Goal: Information Seeking & Learning: Learn about a topic

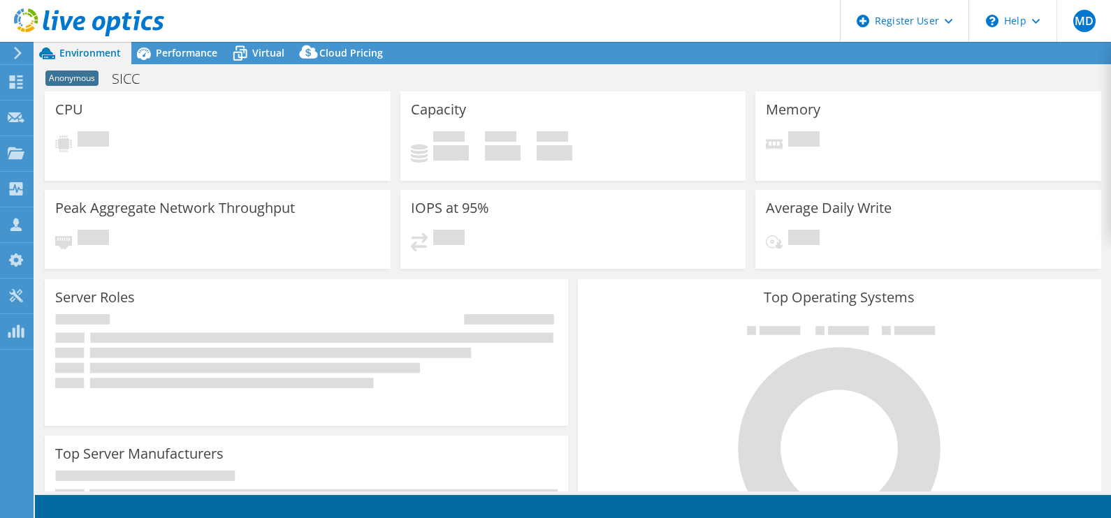
select select "EULondon"
select select "GBP"
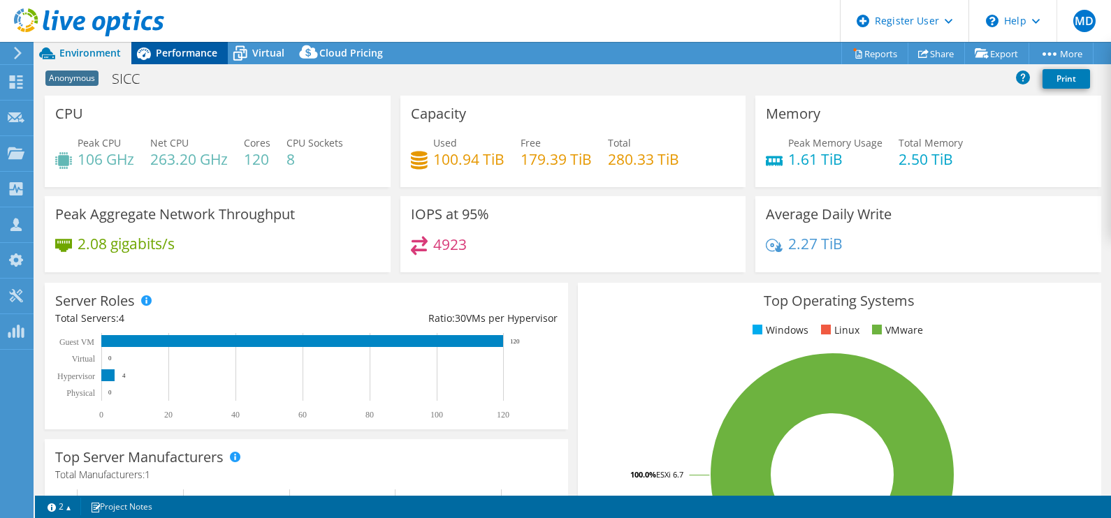
click at [189, 56] on span "Performance" at bounding box center [186, 52] width 61 height 13
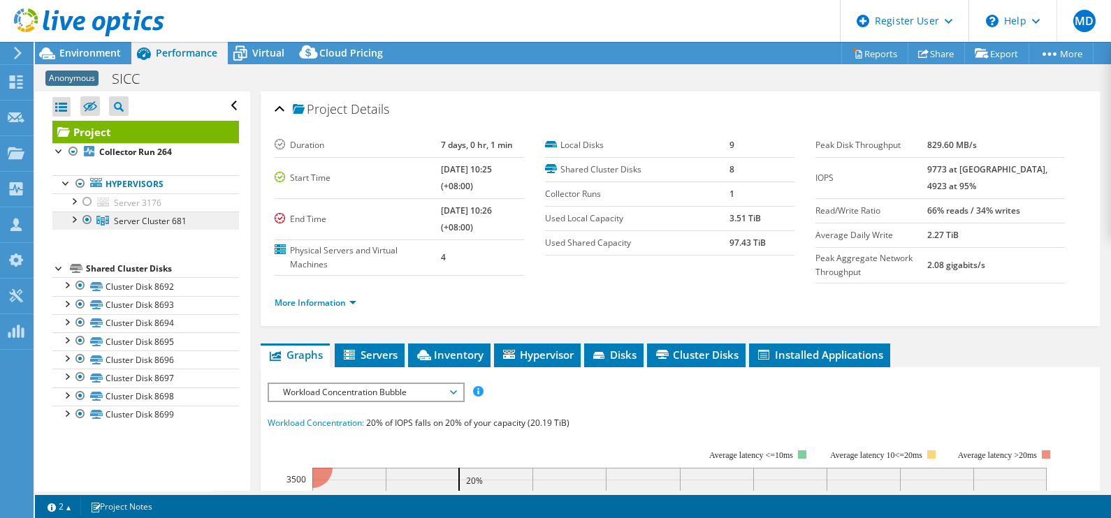
click at [150, 216] on span "Server Cluster 681" at bounding box center [150, 221] width 73 height 12
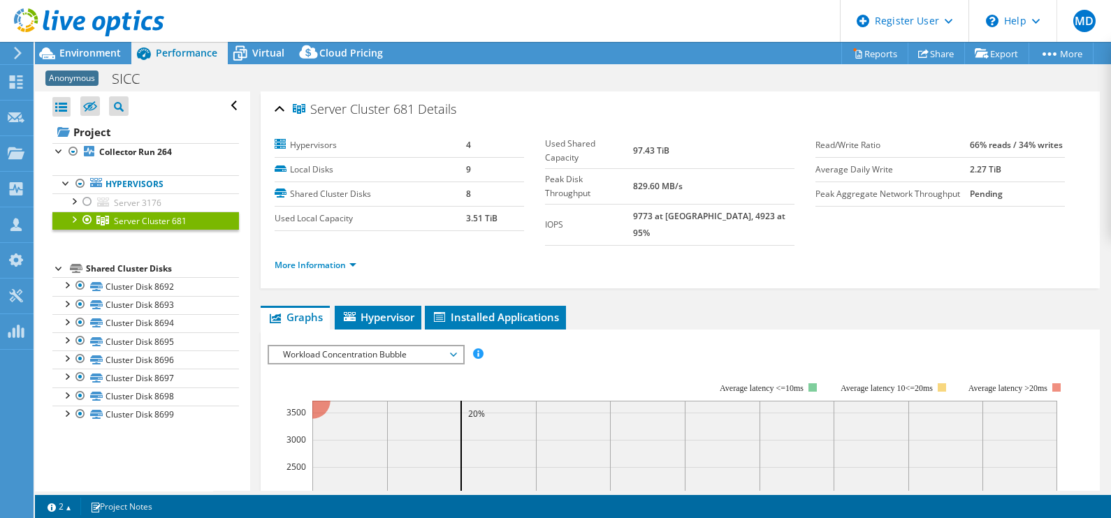
click at [73, 215] on div at bounding box center [73, 219] width 14 height 14
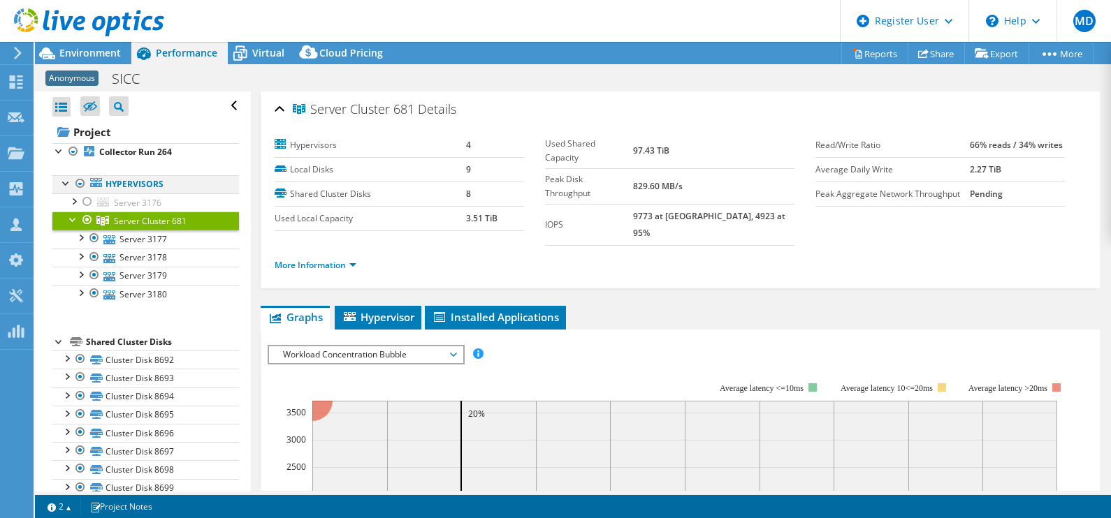
click at [80, 182] on div at bounding box center [80, 183] width 14 height 17
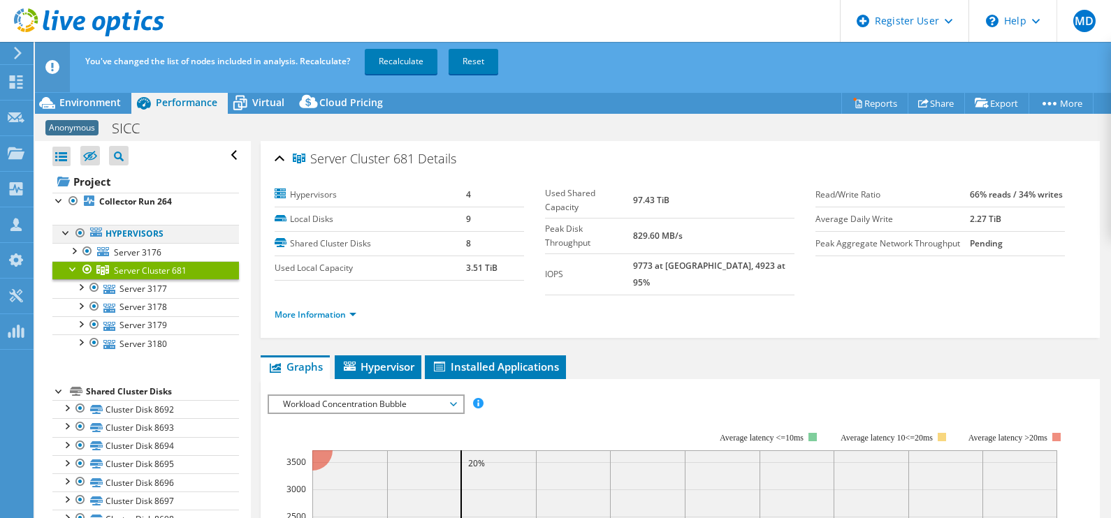
click at [80, 233] on div at bounding box center [80, 233] width 14 height 17
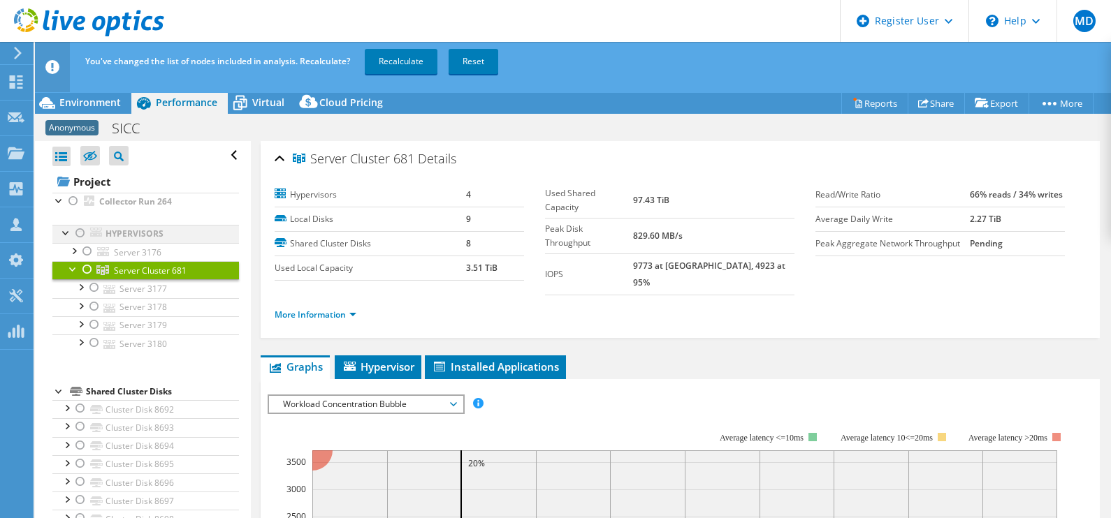
click at [80, 233] on div at bounding box center [80, 233] width 14 height 17
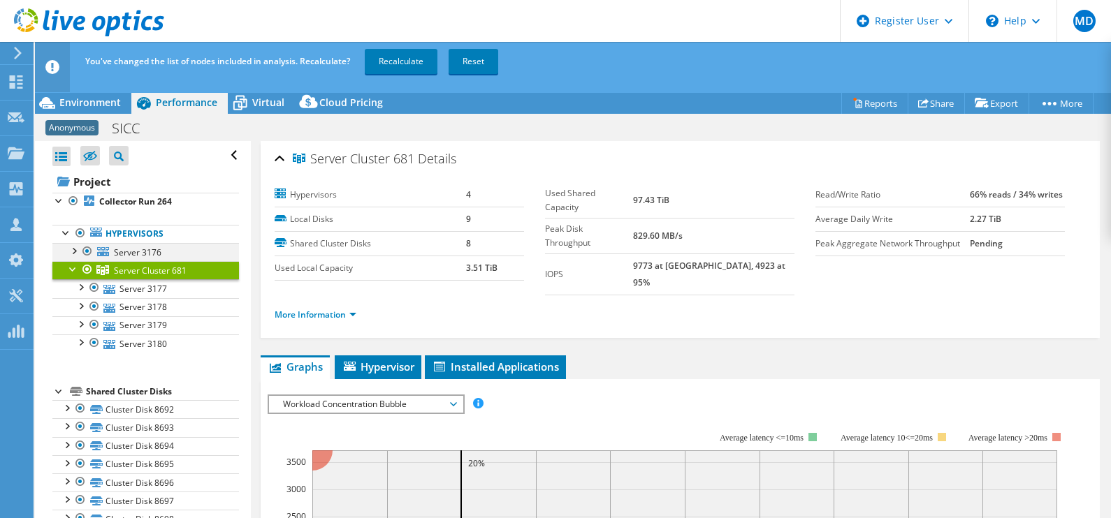
click at [87, 249] on div at bounding box center [87, 251] width 14 height 17
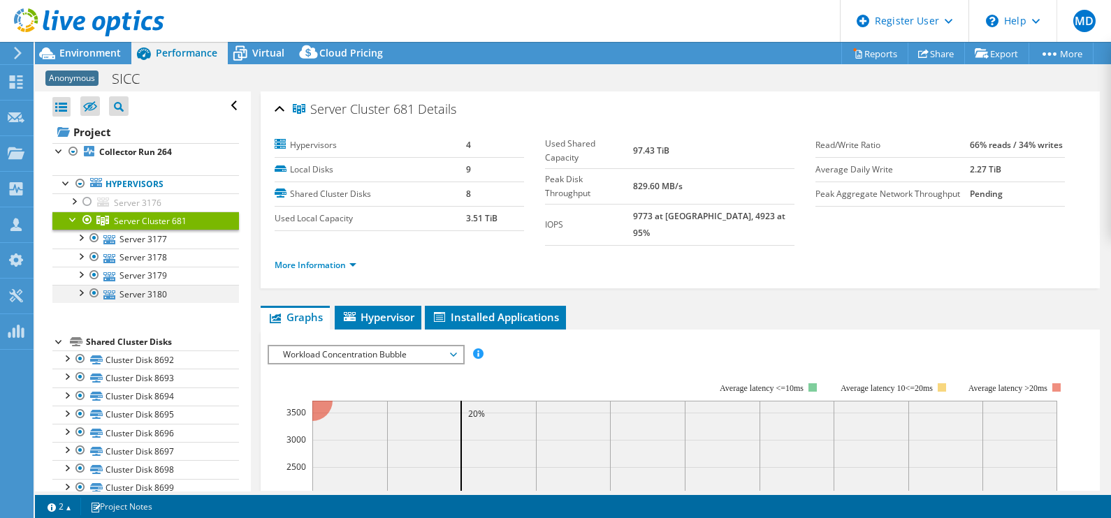
click at [80, 294] on div at bounding box center [80, 292] width 14 height 14
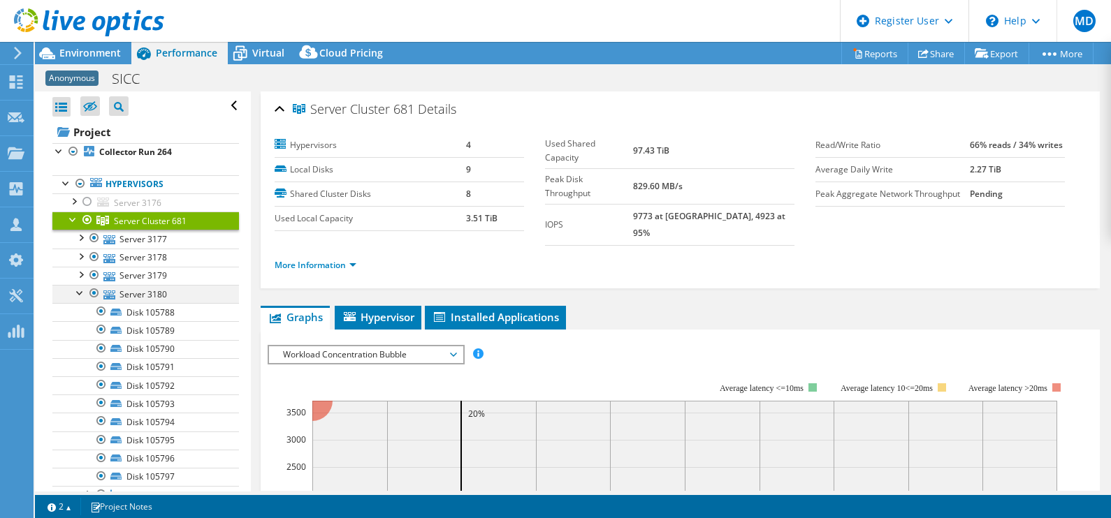
click at [80, 294] on div at bounding box center [80, 292] width 14 height 14
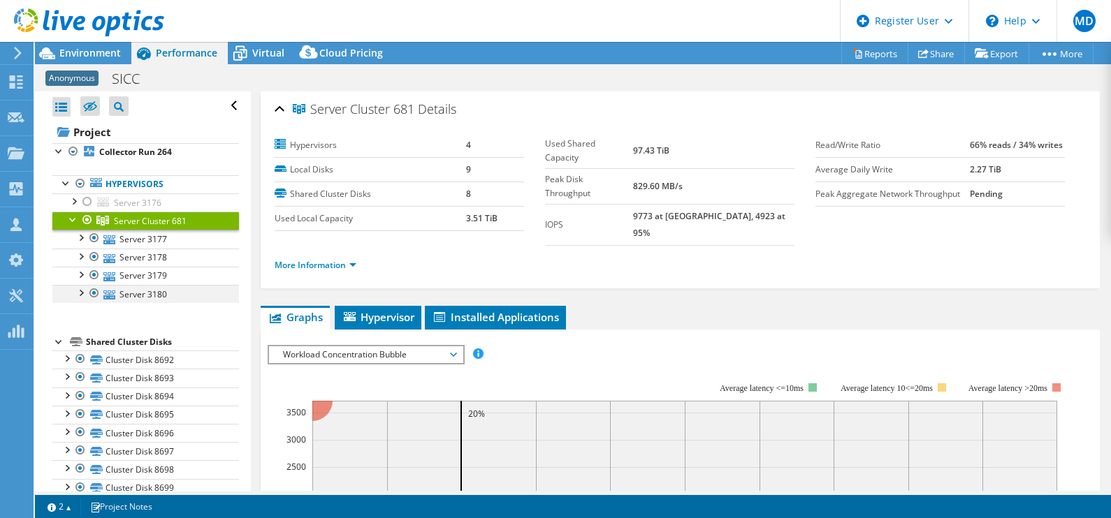
click at [78, 293] on div at bounding box center [80, 292] width 14 height 14
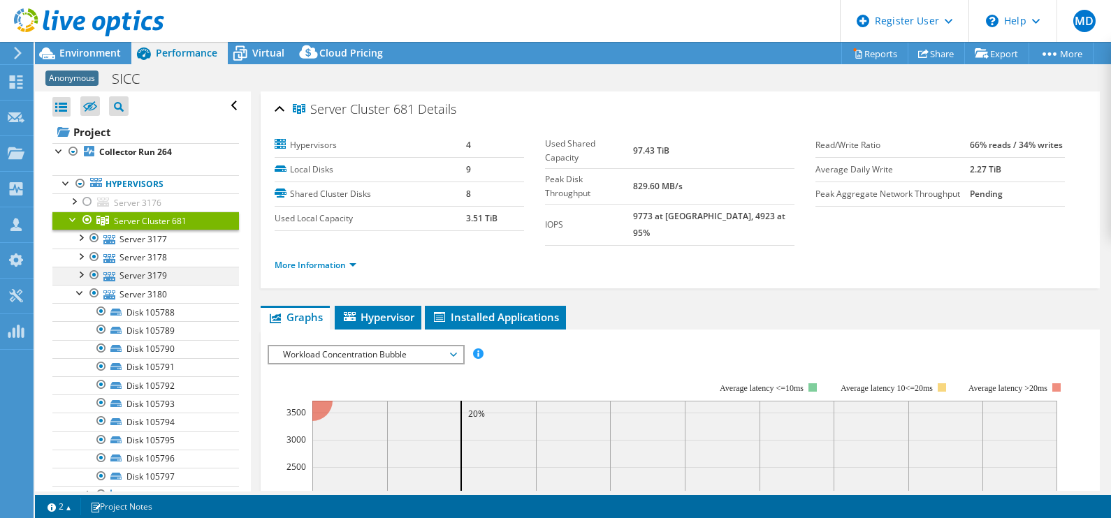
click at [82, 273] on div at bounding box center [80, 274] width 14 height 14
click at [83, 256] on div at bounding box center [80, 256] width 14 height 14
click at [85, 239] on div at bounding box center [80, 237] width 14 height 14
click at [85, 235] on div at bounding box center [80, 237] width 14 height 14
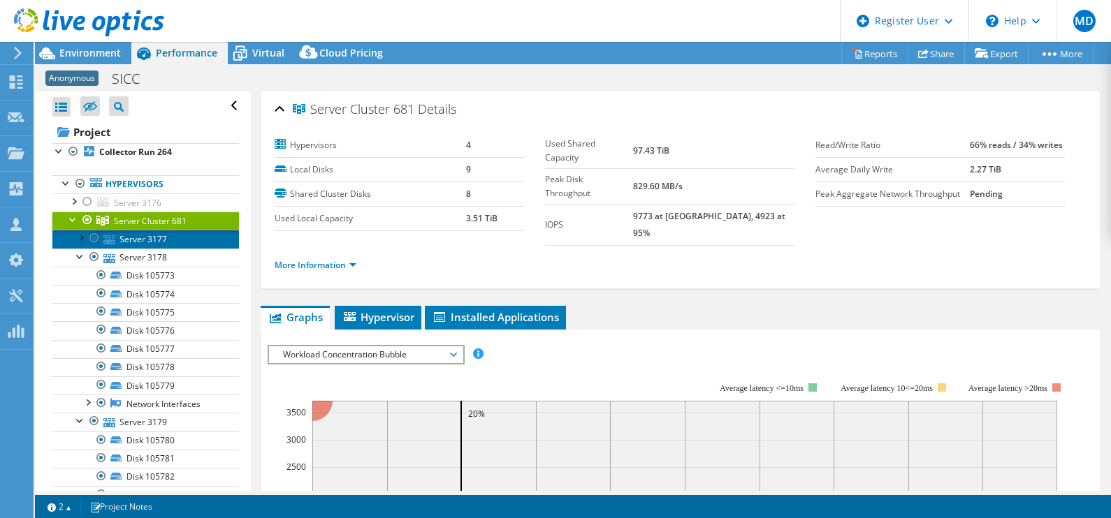
click at [84, 246] on link "Server 3177" at bounding box center [145, 239] width 187 height 18
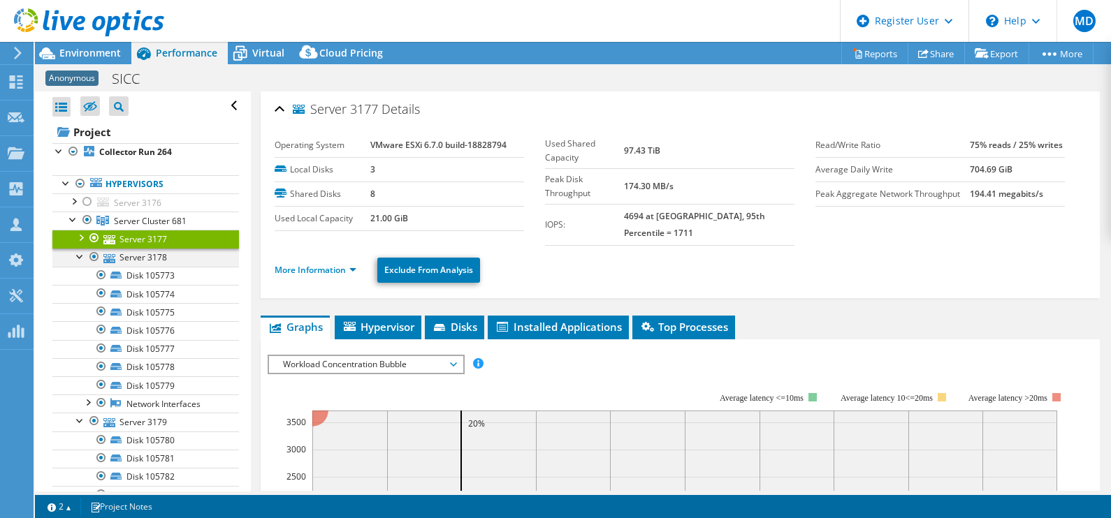
click at [82, 252] on div at bounding box center [80, 256] width 14 height 14
click at [80, 270] on div at bounding box center [80, 274] width 14 height 14
click at [80, 291] on div at bounding box center [80, 292] width 14 height 14
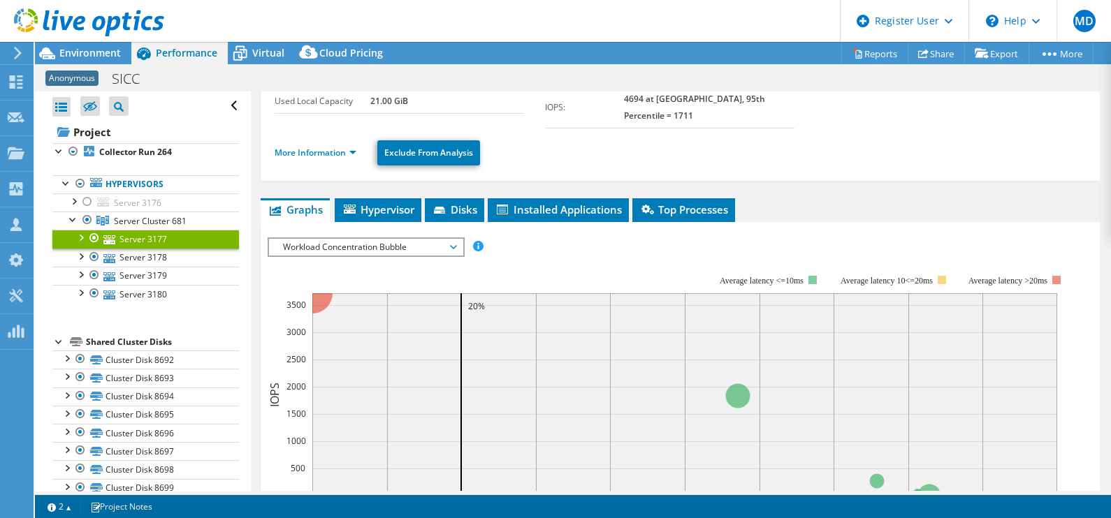
scroll to position [174, 0]
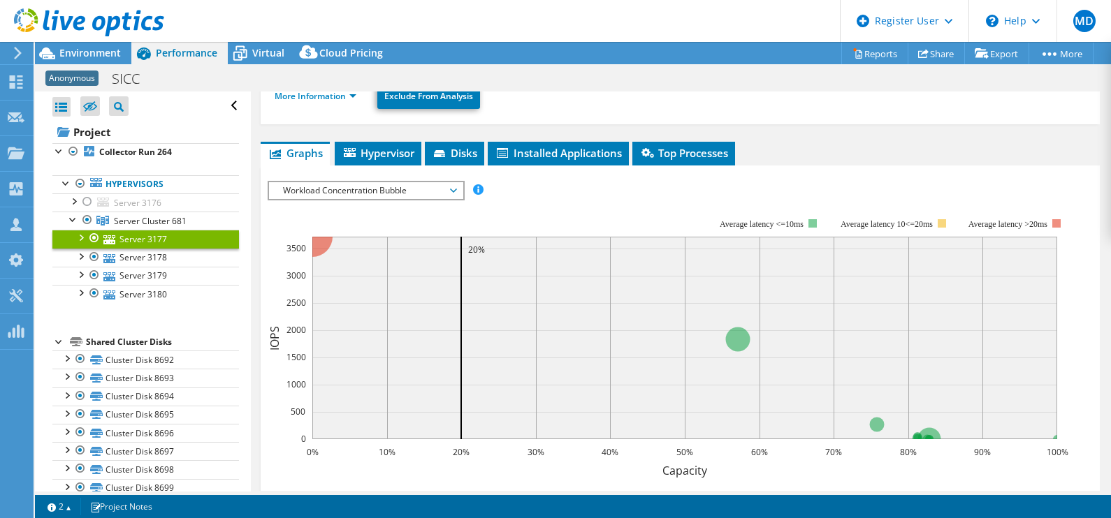
click at [415, 182] on span "Workload Concentration Bubble" at bounding box center [366, 190] width 180 height 17
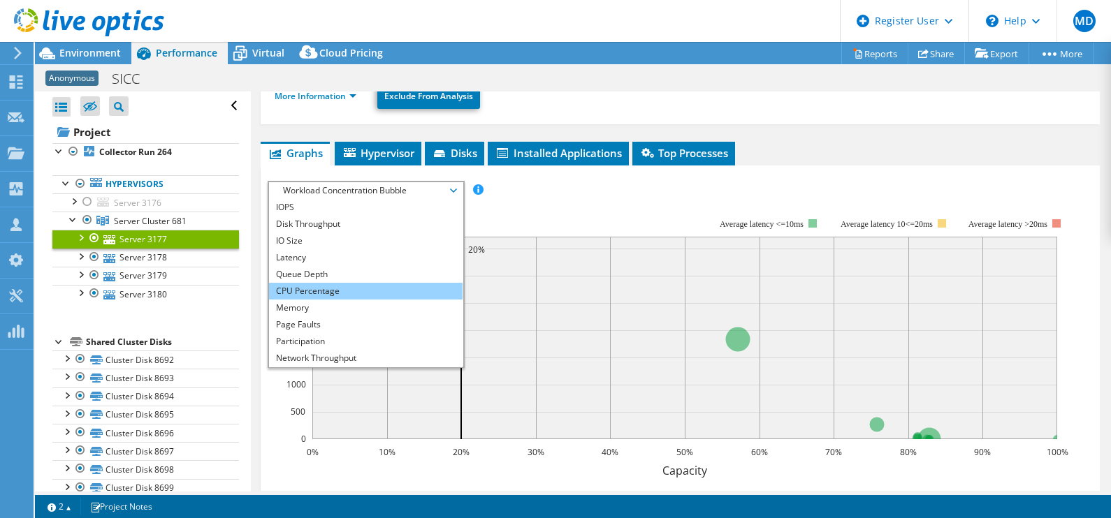
click at [383, 283] on li "CPU Percentage" at bounding box center [366, 291] width 194 height 17
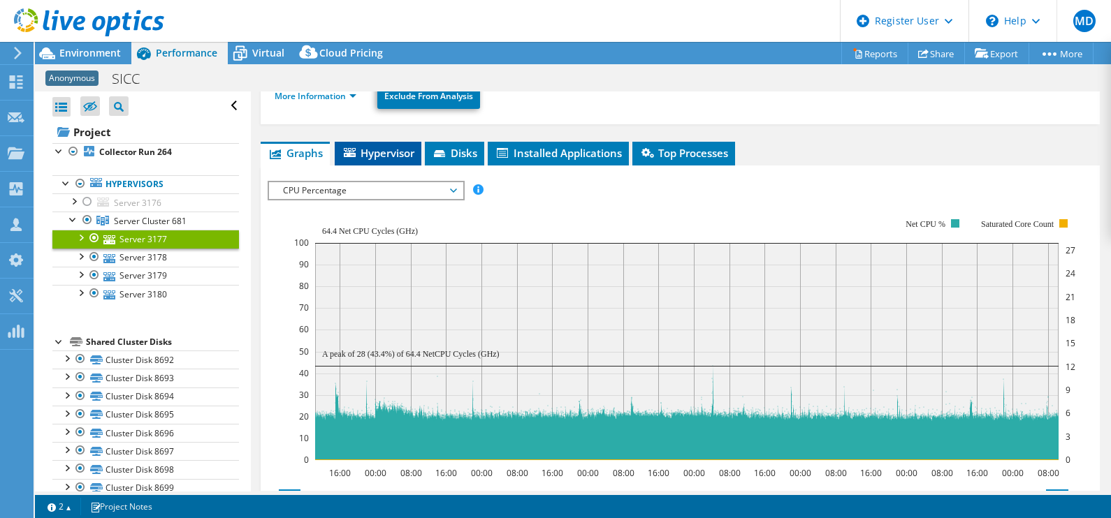
click at [390, 146] on span "Hypervisor" at bounding box center [378, 153] width 73 height 14
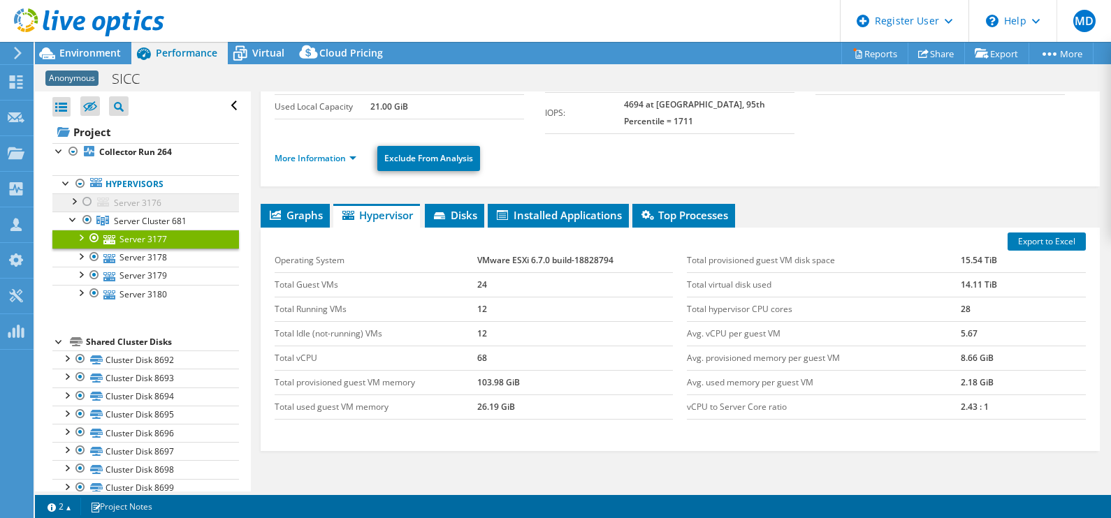
scroll to position [87, 0]
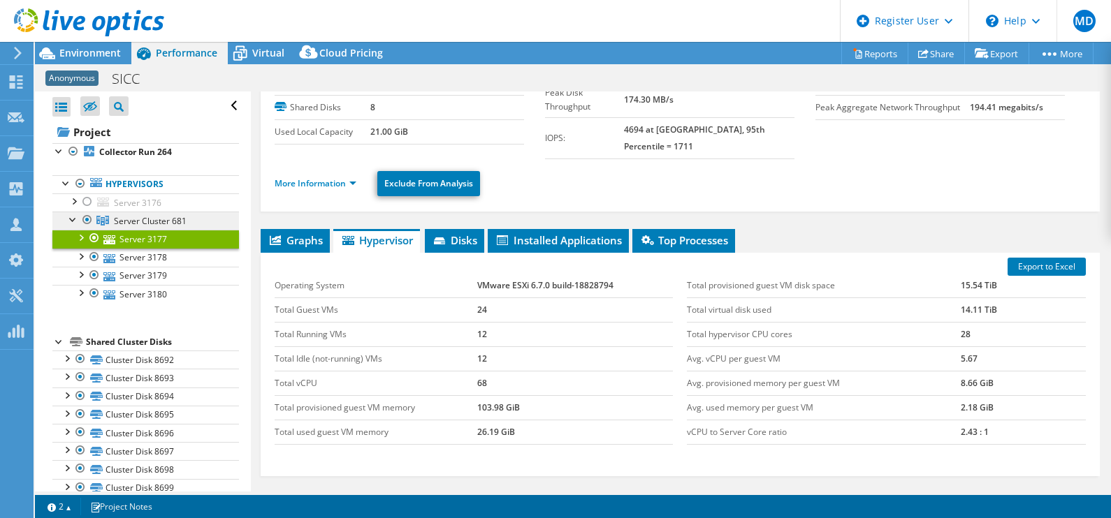
click at [127, 219] on span "Server Cluster 681" at bounding box center [150, 221] width 73 height 12
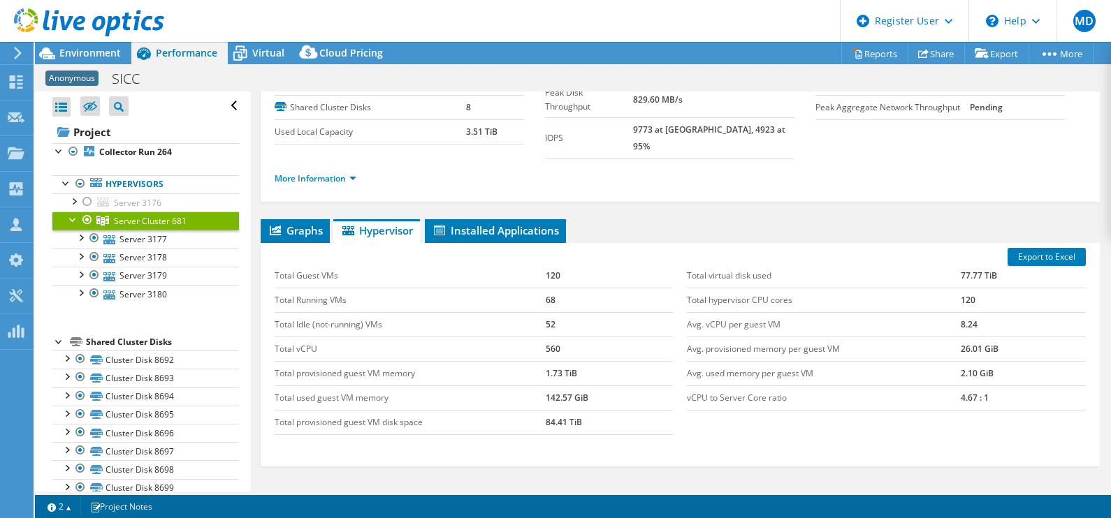
scroll to position [0, 0]
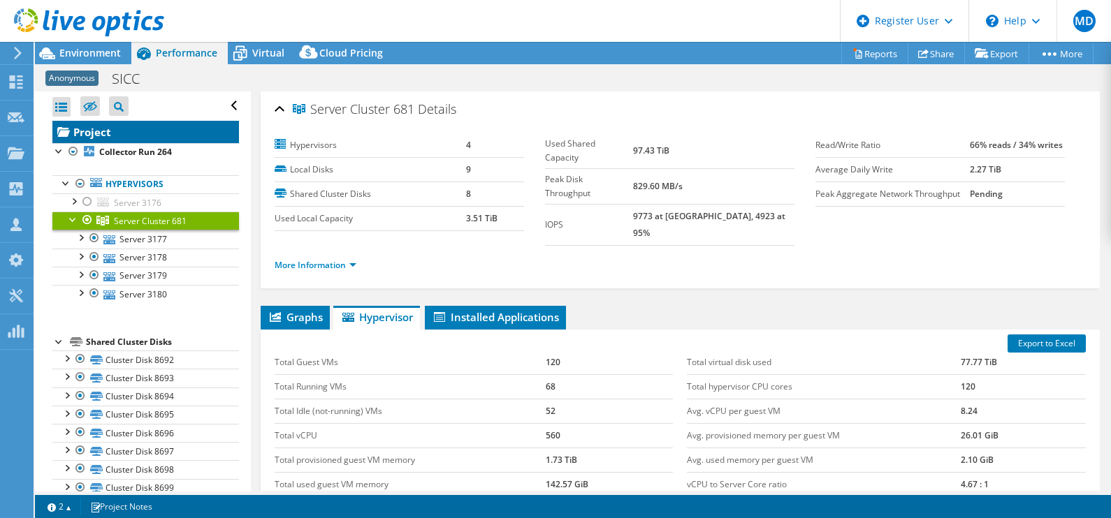
click at [157, 127] on link "Project" at bounding box center [145, 132] width 187 height 22
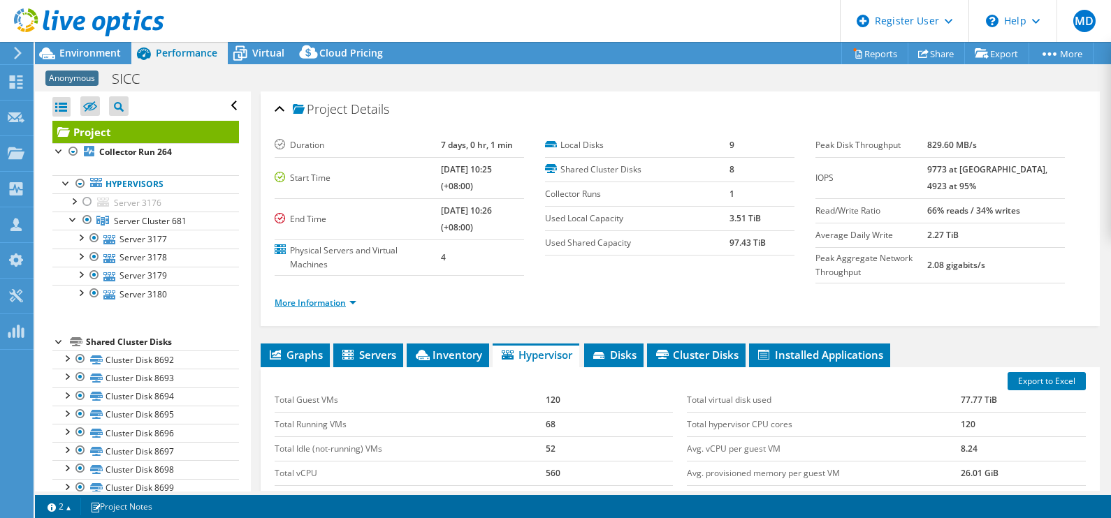
click at [353, 303] on link "More Information" at bounding box center [316, 303] width 82 height 12
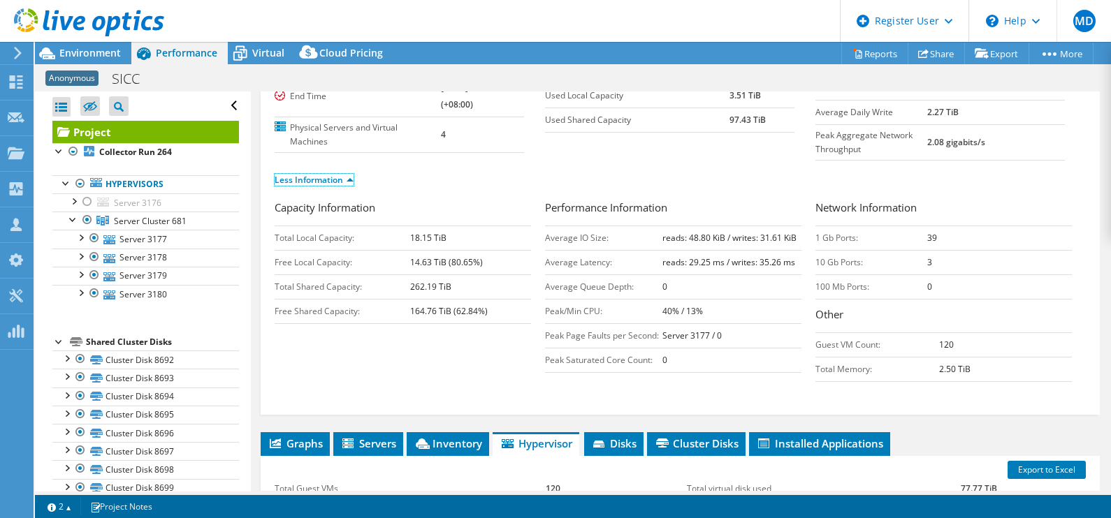
scroll to position [87, 0]
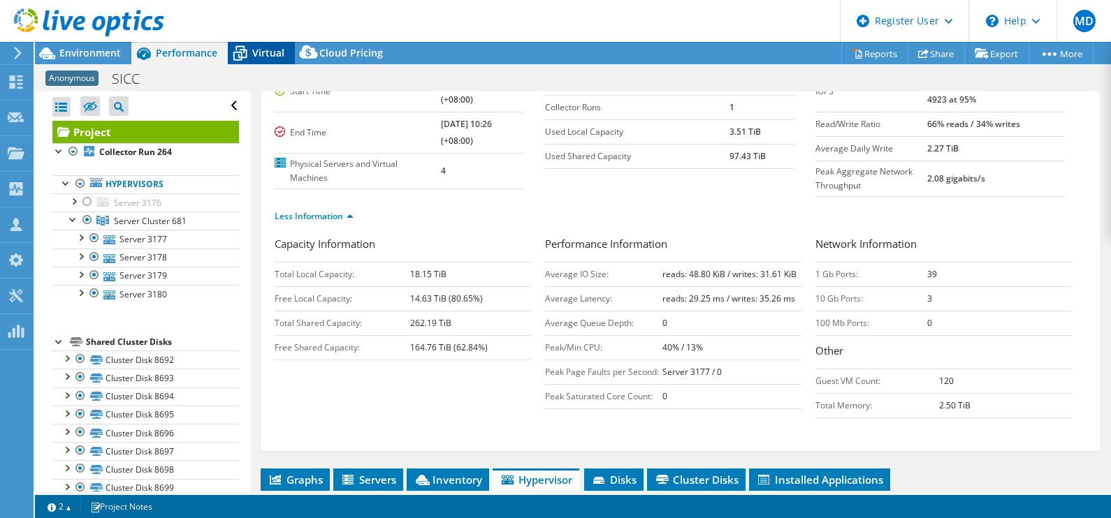
click at [256, 59] on span "Virtual" at bounding box center [268, 52] width 32 height 13
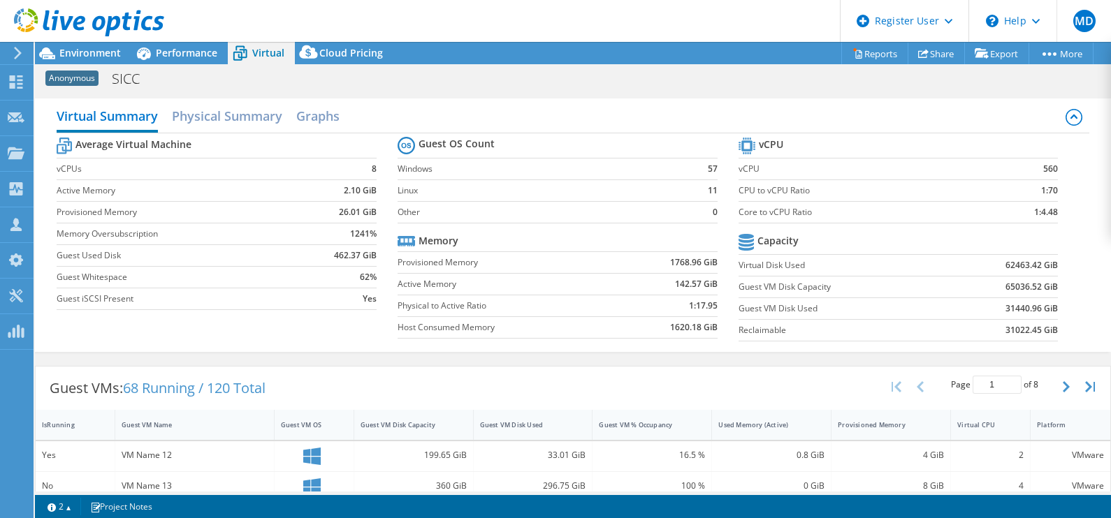
click at [842, 304] on label "Guest VM Disk Used" at bounding box center [844, 309] width 210 height 14
click at [166, 52] on span "Performance" at bounding box center [186, 52] width 61 height 13
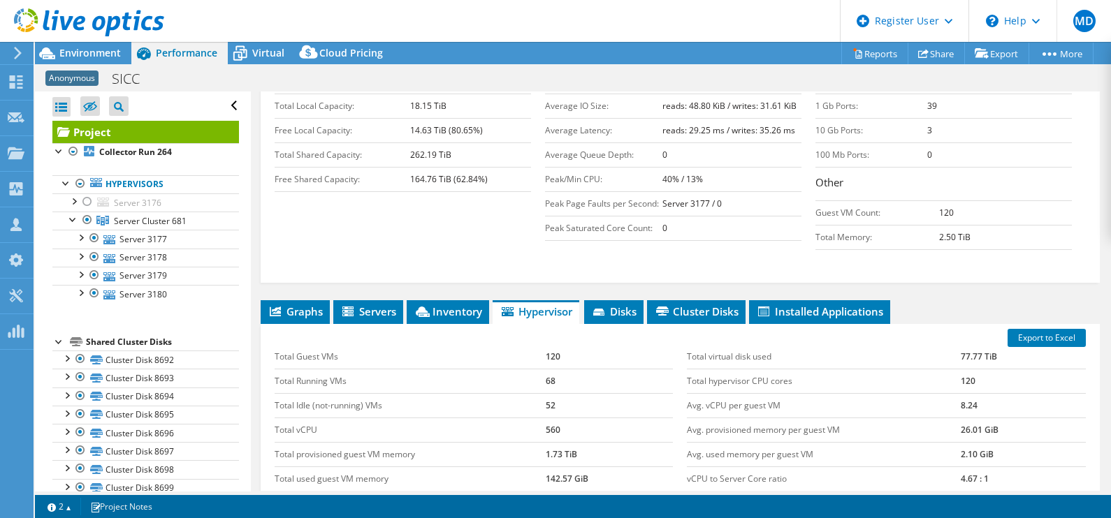
scroll to position [262, 0]
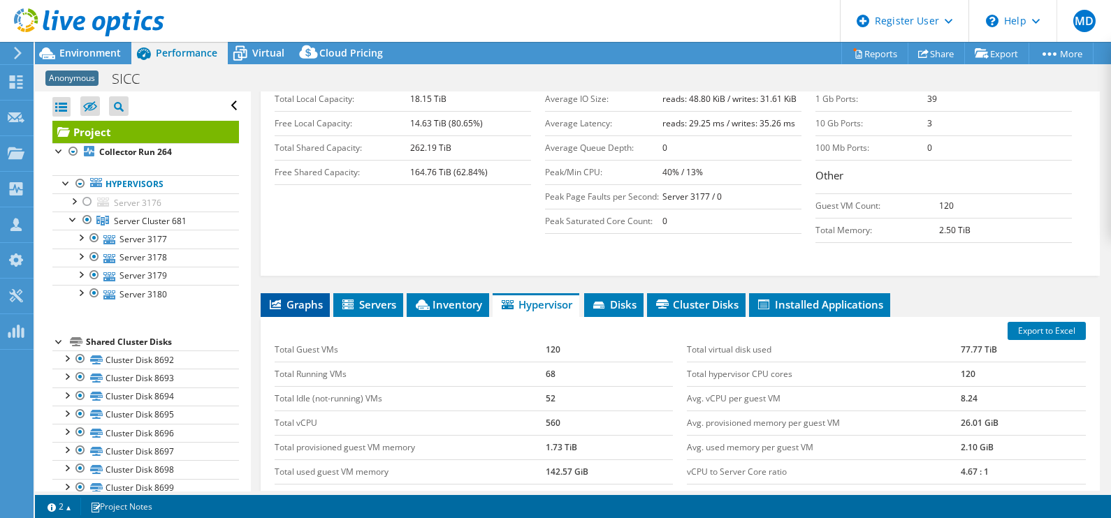
click at [316, 304] on span "Graphs" at bounding box center [295, 305] width 55 height 14
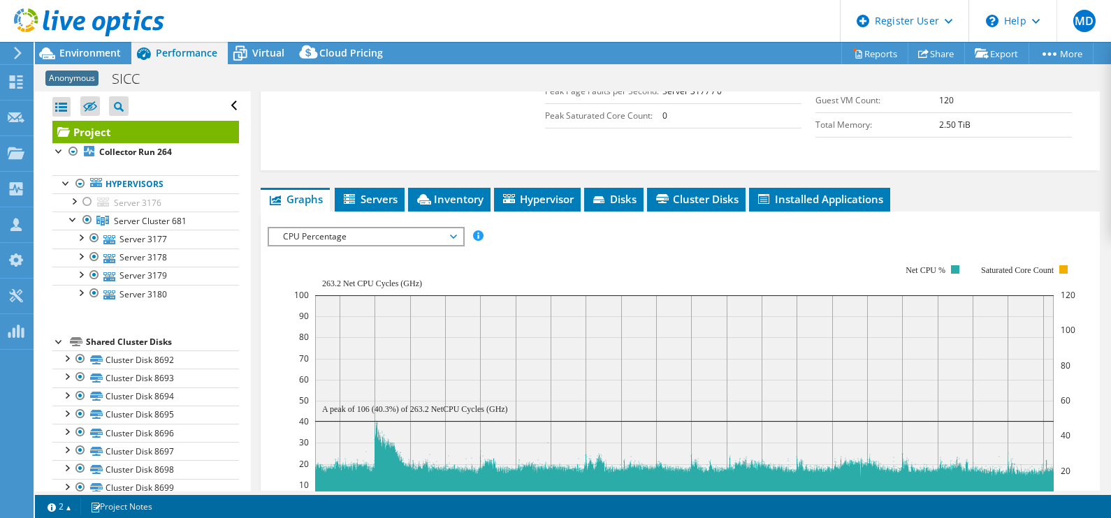
scroll to position [437, 0]
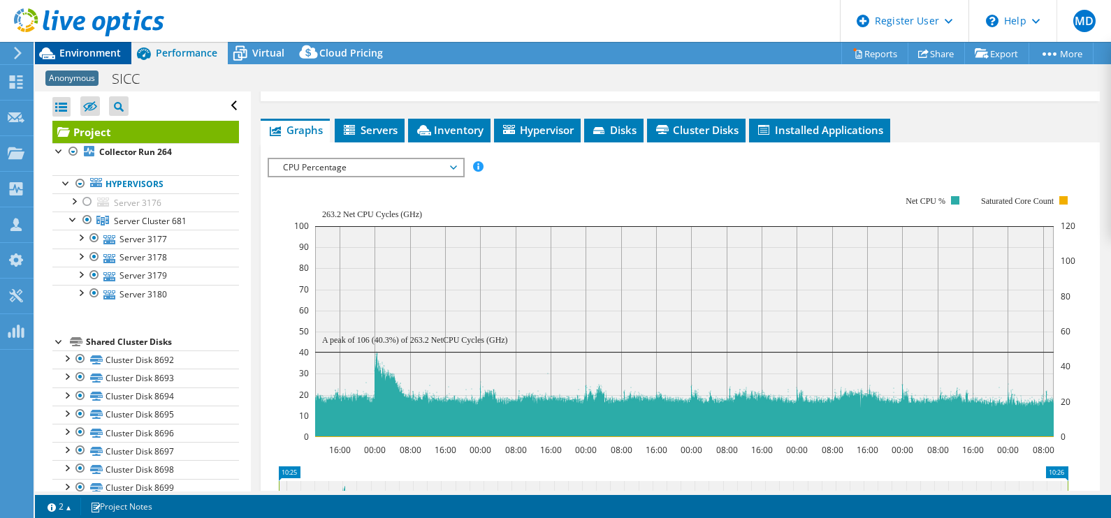
click at [87, 48] on span "Environment" at bounding box center [89, 52] width 61 height 13
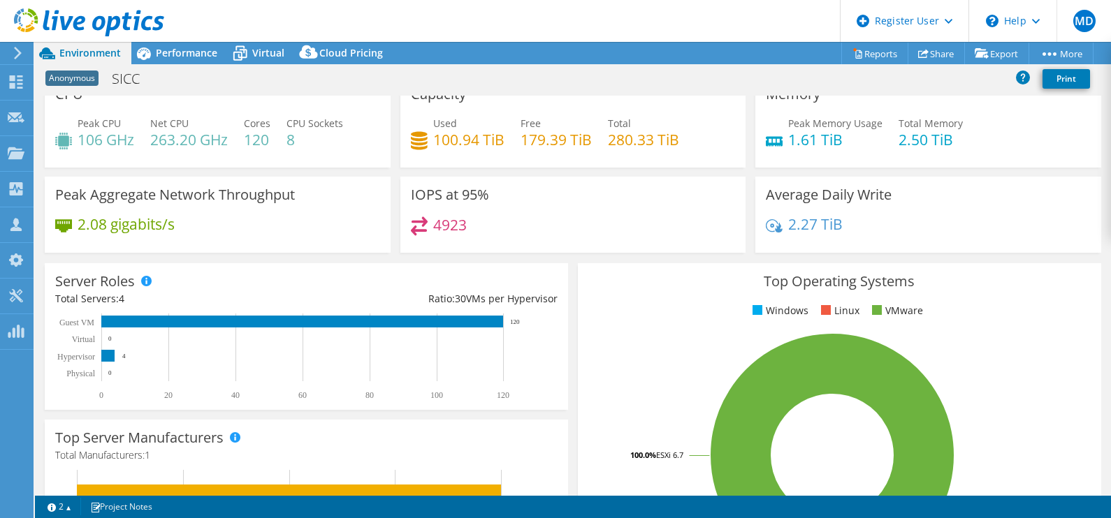
scroll to position [0, 0]
